Goal: Information Seeking & Learning: Learn about a topic

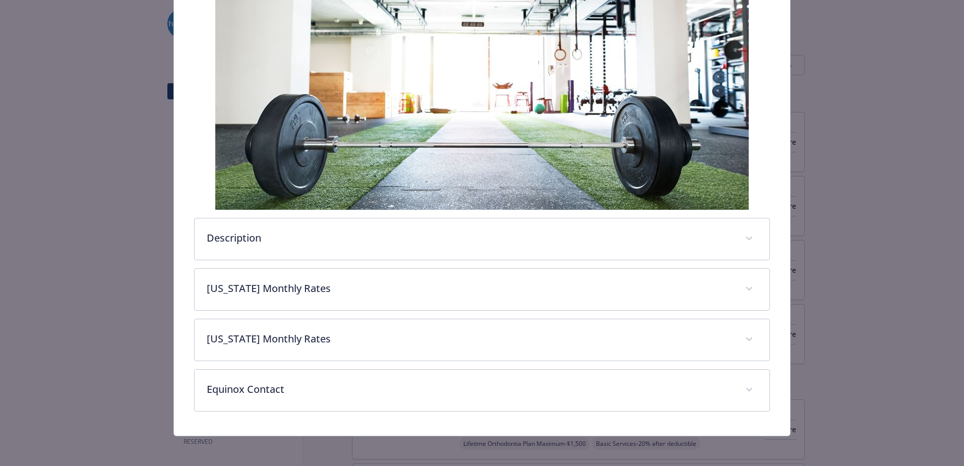
scroll to position [193, 0]
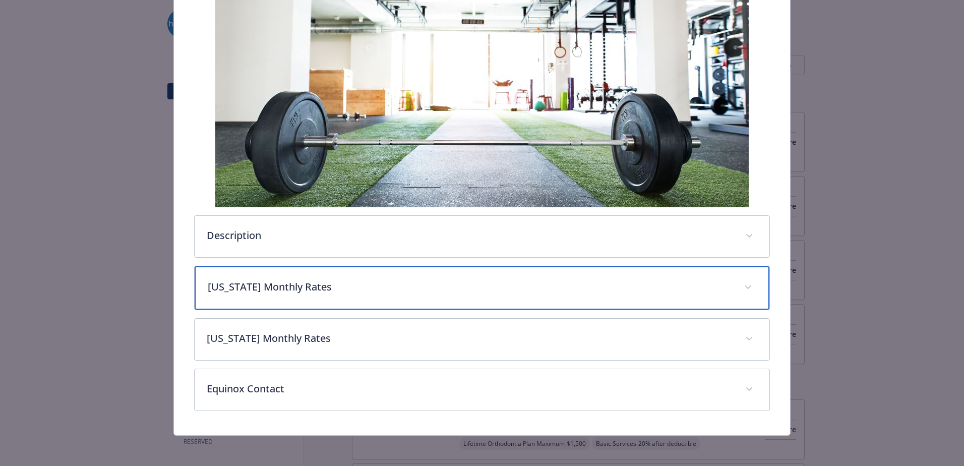
click at [343, 285] on p "New York Monthly Rates" at bounding box center [470, 286] width 524 height 15
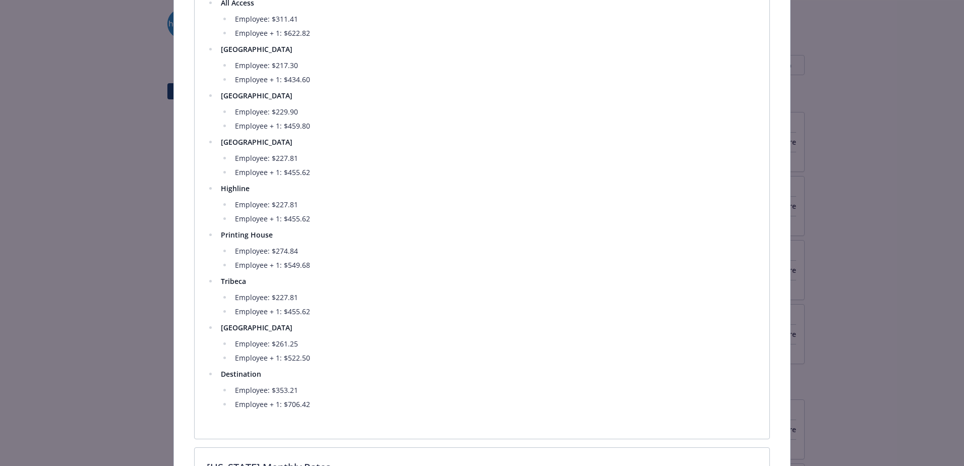
scroll to position [394, 0]
